Goal: Task Accomplishment & Management: Check status

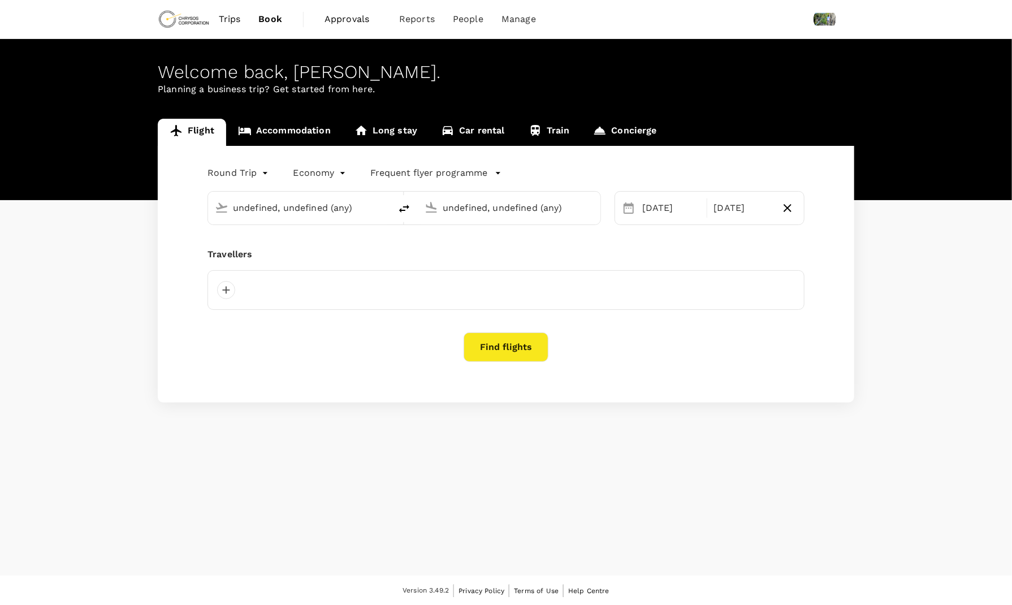
type input "[GEOGRAPHIC_DATA], [GEOGRAPHIC_DATA] (any)"
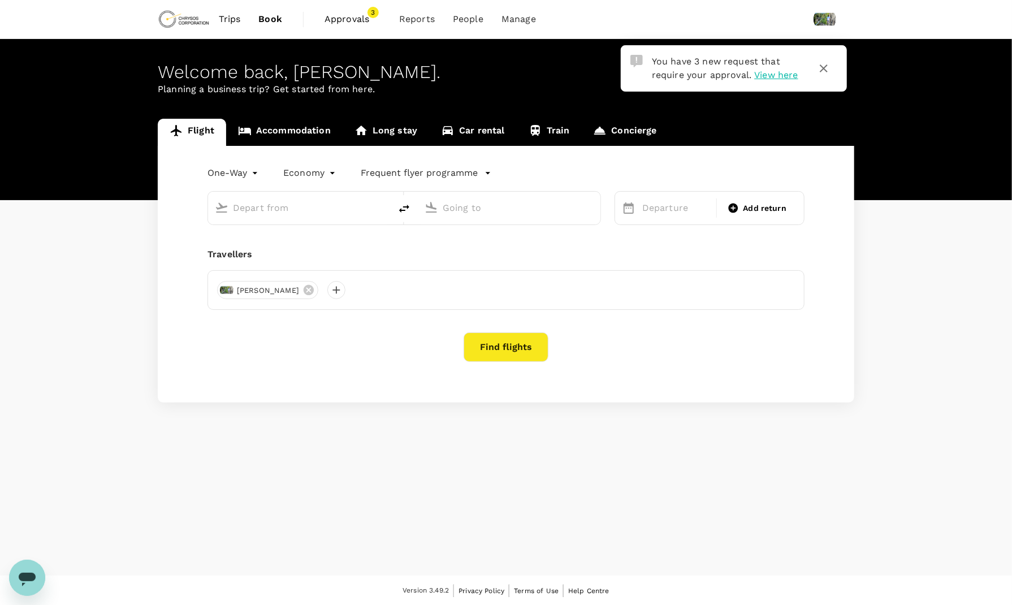
type input "roundtrip"
type input "[GEOGRAPHIC_DATA], [GEOGRAPHIC_DATA] (any)"
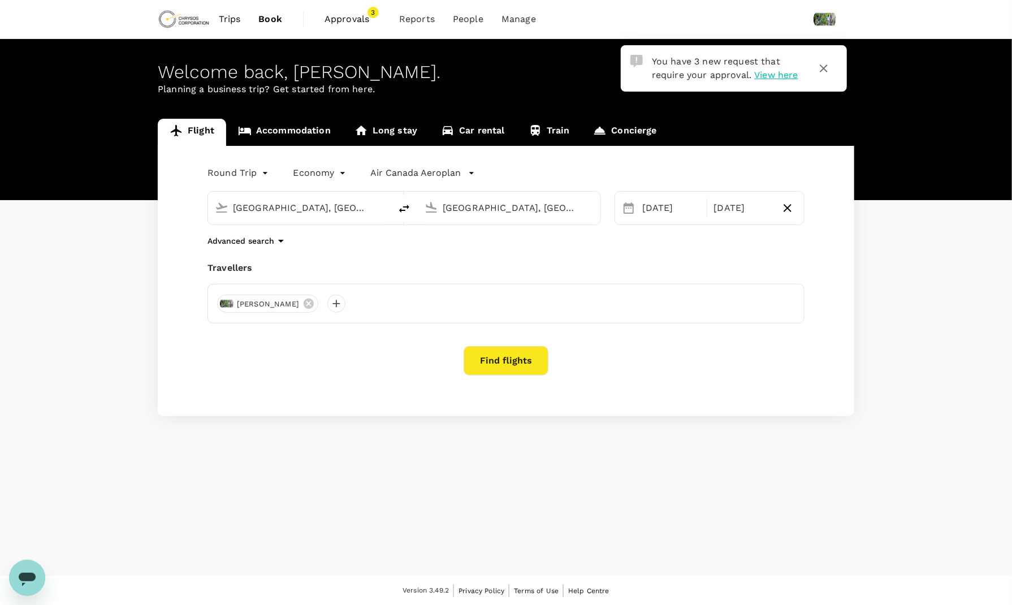
click at [357, 25] on span "Approvals" at bounding box center [353, 19] width 57 height 14
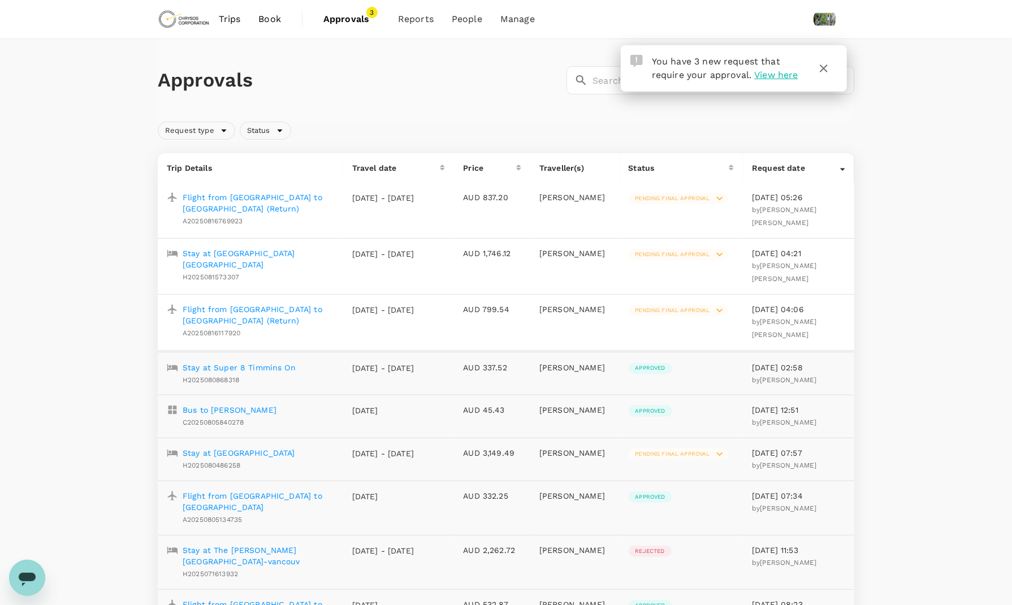
click at [275, 254] on p "Stay at Days Inn Suites Thunder Bay" at bounding box center [259, 259] width 152 height 23
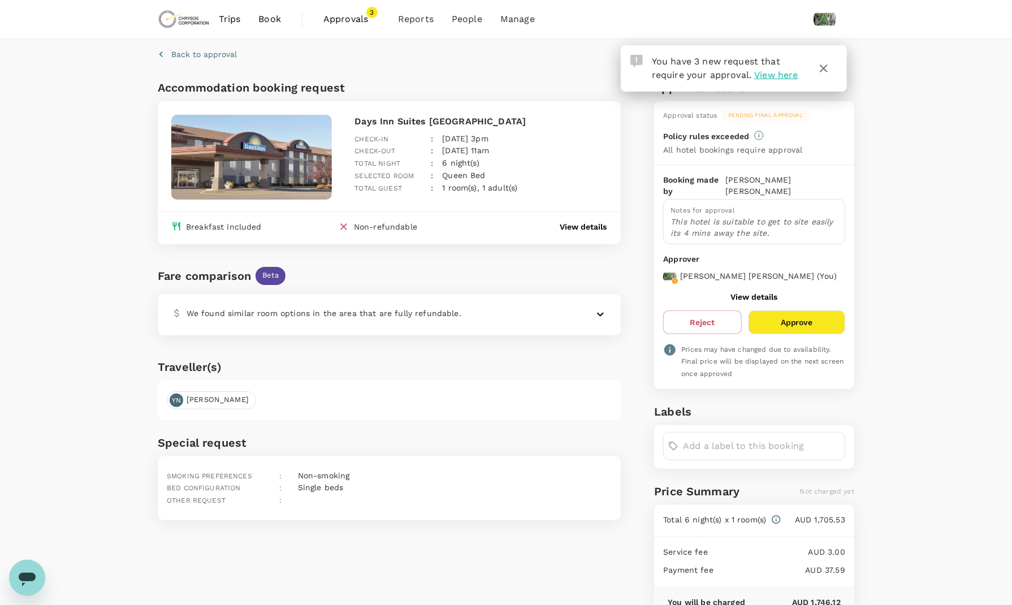
click at [703, 443] on input "text" at bounding box center [761, 446] width 157 height 18
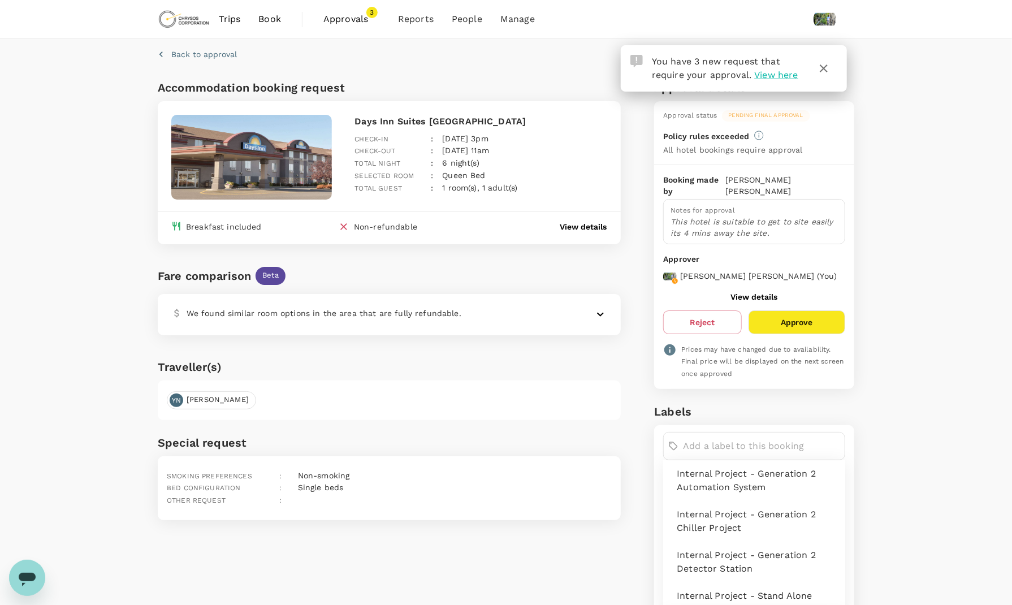
click at [892, 407] on div "Back to approval Accommodation booking request Days Inn Suites Thunder Bay Chec…" at bounding box center [506, 450] width 1012 height 822
click at [861, 419] on div "Back to approval Accommodation booking request Days Inn Suites Thunder Bay Chec…" at bounding box center [506, 441] width 724 height 804
click at [649, 406] on div "Accommodation booking request Days Inn Suites Thunder Bay Check-in : 28 Sep 202…" at bounding box center [503, 458] width 701 height 769
click at [821, 70] on icon "button" at bounding box center [824, 69] width 14 height 14
click at [830, 63] on icon "button" at bounding box center [824, 69] width 14 height 14
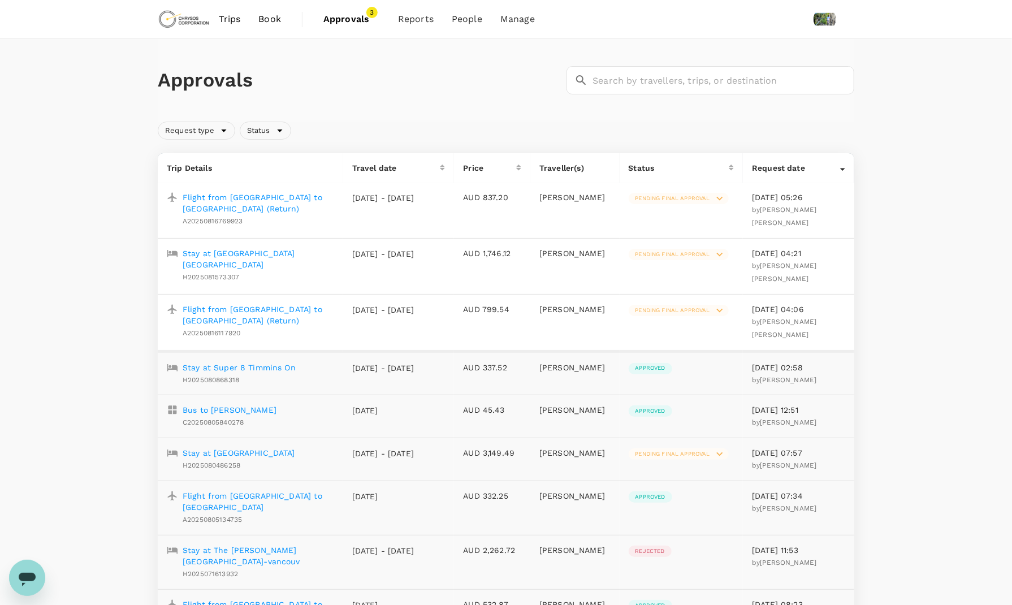
click at [286, 197] on p "Flight from Montreal to Thunder Bay (Return)" at bounding box center [259, 203] width 152 height 23
